Goal: Task Accomplishment & Management: Manage account settings

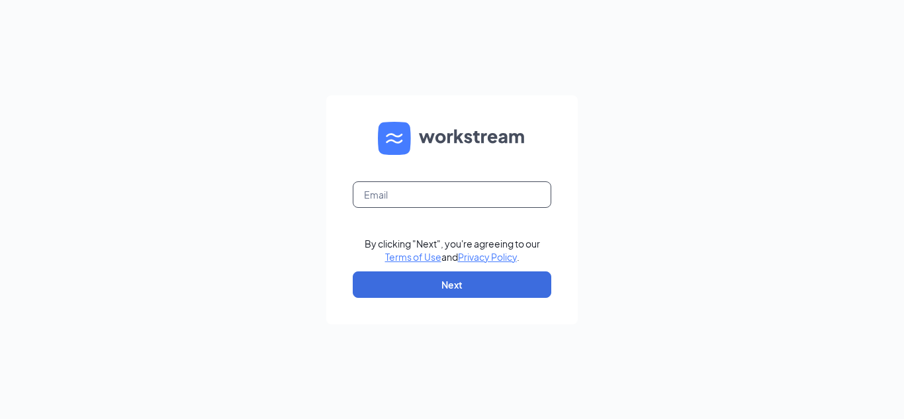
click at [467, 183] on input "text" at bounding box center [452, 194] width 199 height 26
type input "[EMAIL_ADDRESS][DOMAIN_NAME]"
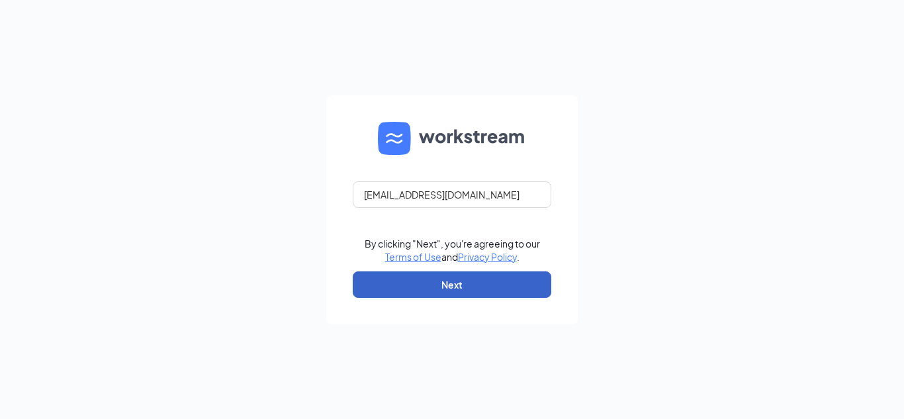
click at [440, 289] on button "Next" at bounding box center [452, 284] width 199 height 26
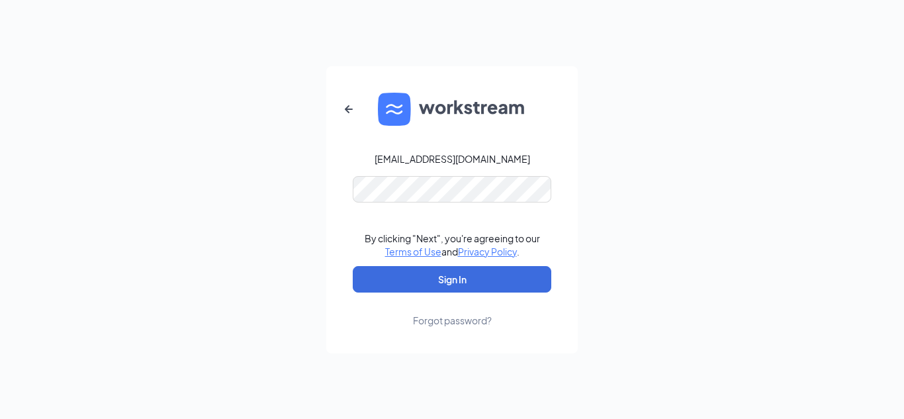
click at [477, 156] on div "[EMAIL_ADDRESS][DOMAIN_NAME]" at bounding box center [453, 158] width 156 height 13
click at [346, 113] on icon "ArrowLeftNew" at bounding box center [349, 109] width 16 height 16
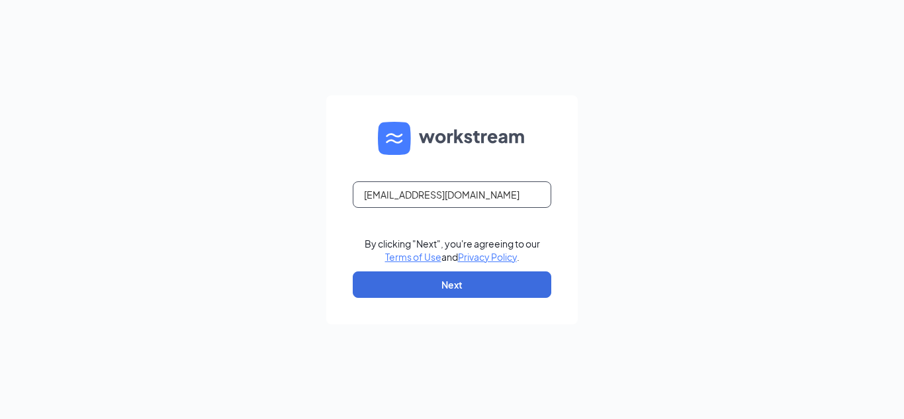
click at [420, 196] on input "[EMAIL_ADDRESS][DOMAIN_NAME]" at bounding box center [452, 194] width 199 height 26
click at [411, 198] on input "[EMAIL_ADDRESS][DOMAIN_NAME]" at bounding box center [452, 194] width 199 height 26
type input "[EMAIL_ADDRESS][DOMAIN_NAME]"
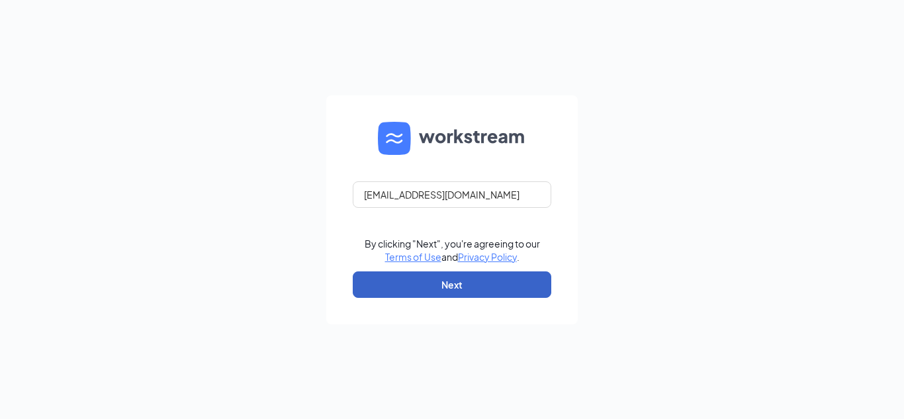
click at [428, 282] on button "Next" at bounding box center [452, 284] width 199 height 26
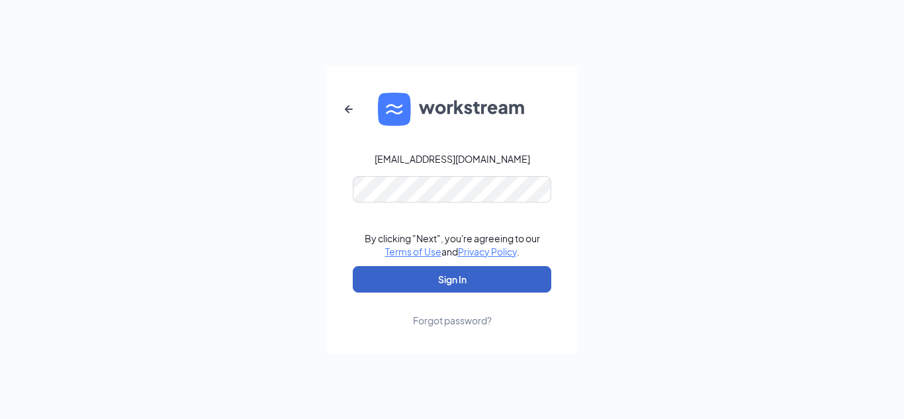
click at [431, 271] on button "Sign In" at bounding box center [452, 279] width 199 height 26
click at [481, 281] on button "Sign In" at bounding box center [452, 279] width 199 height 26
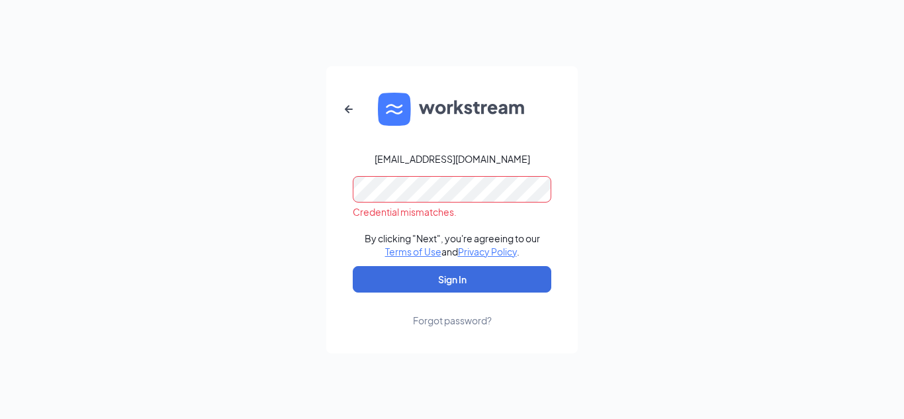
click at [457, 320] on div "Forgot password?" at bounding box center [452, 320] width 79 height 13
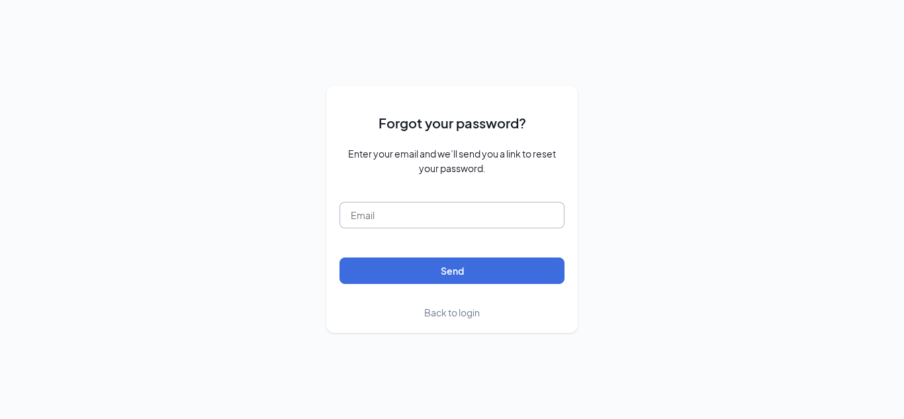
click at [462, 206] on input "text" at bounding box center [451, 215] width 225 height 26
type input "[EMAIL_ADDRESS][DOMAIN_NAME]"
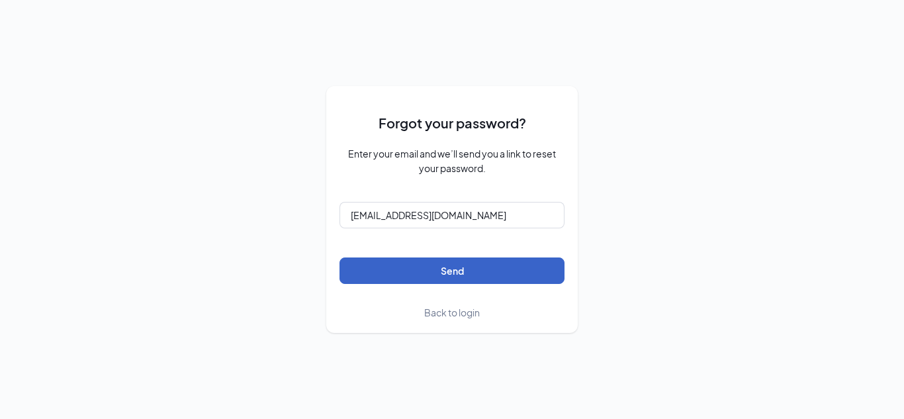
click at [424, 271] on button "Send" at bounding box center [451, 270] width 225 height 26
